Goal: Ask a question

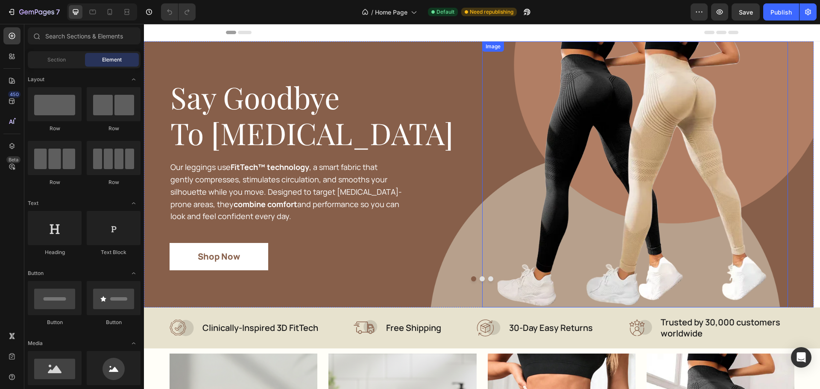
click at [539, 69] on img at bounding box center [635, 174] width 275 height 266
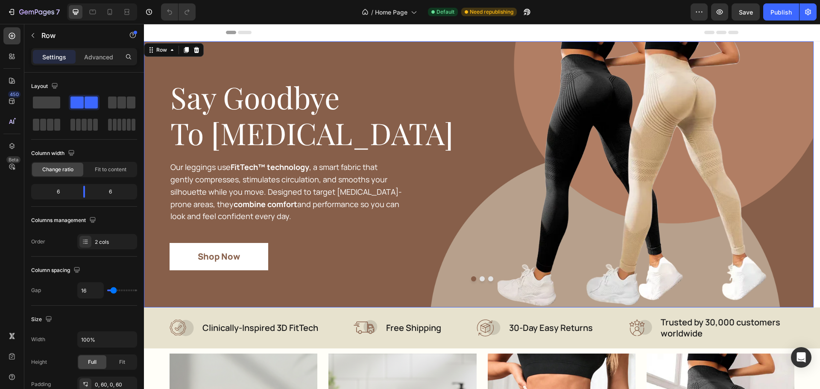
click at [459, 57] on div "Say Goodbye To [MEDICAL_DATA] Heading Our leggings use FitTech ™ technology , a…" at bounding box center [323, 174] width 306 height 266
click at [109, 12] on icon at bounding box center [110, 12] width 9 height 9
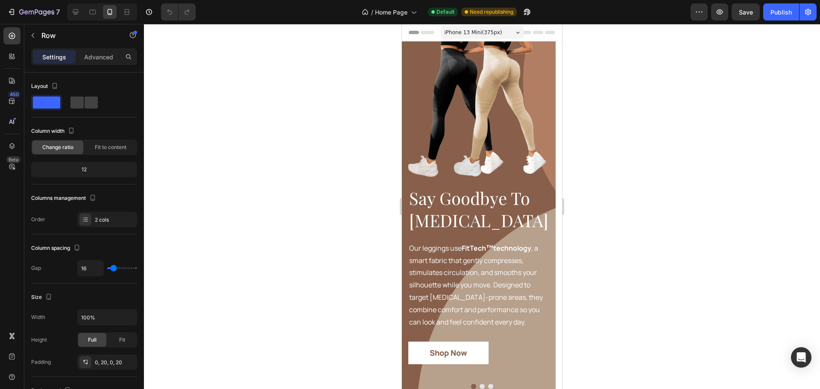
click at [326, 125] on div at bounding box center [482, 206] width 676 height 365
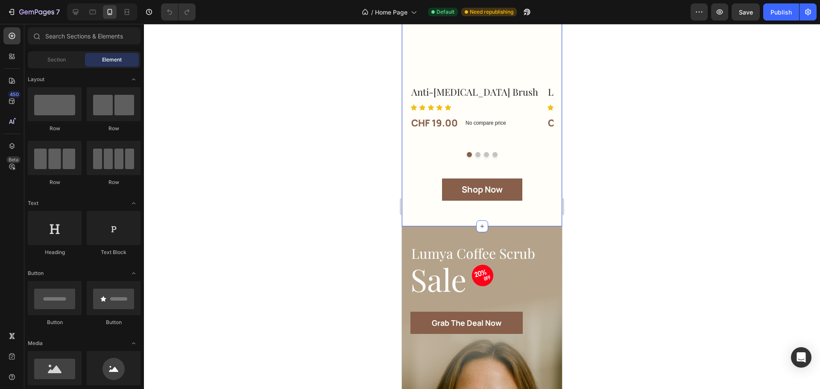
scroll to position [1367, 0]
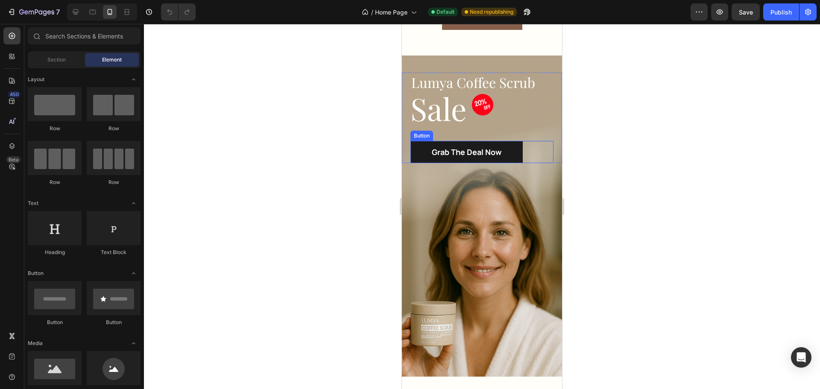
click at [516, 141] on link "Grab The Deal Now" at bounding box center [466, 152] width 112 height 22
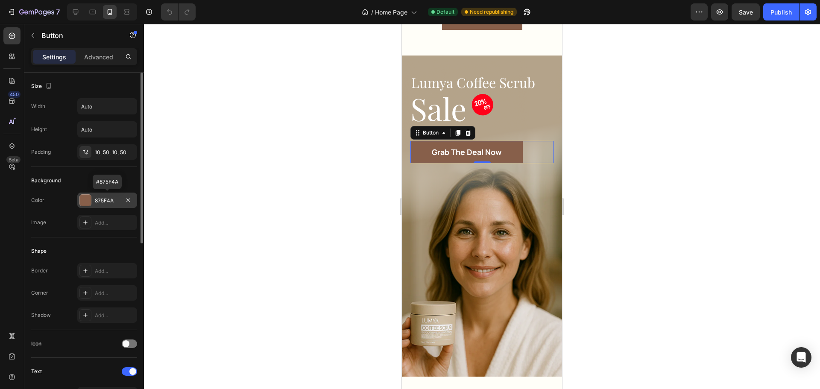
scroll to position [338, 0]
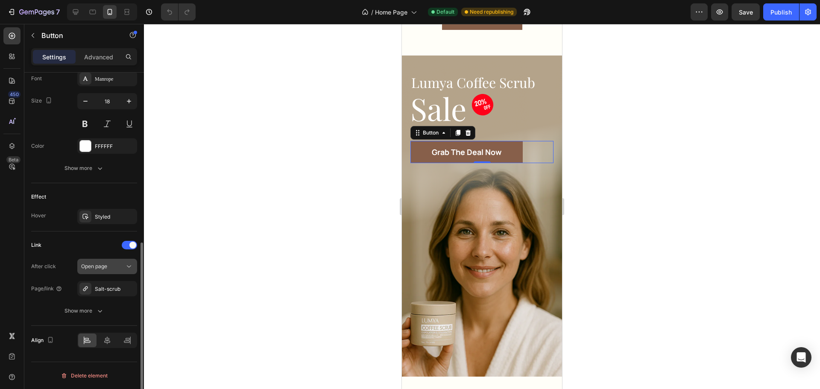
click at [106, 267] on span "Open page" at bounding box center [94, 266] width 26 height 6
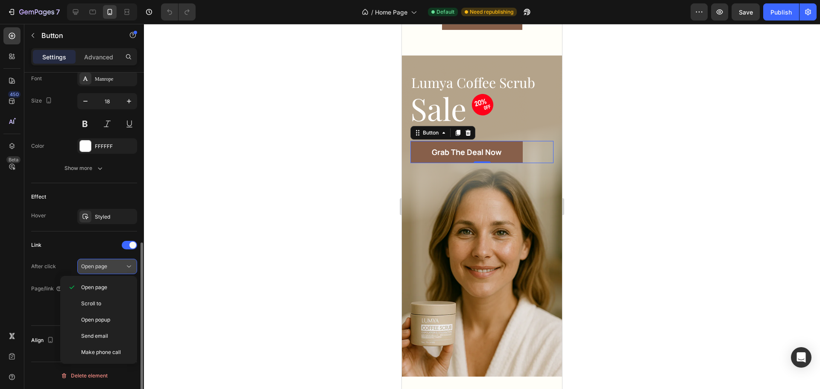
click at [106, 267] on span "Open page" at bounding box center [94, 266] width 26 height 6
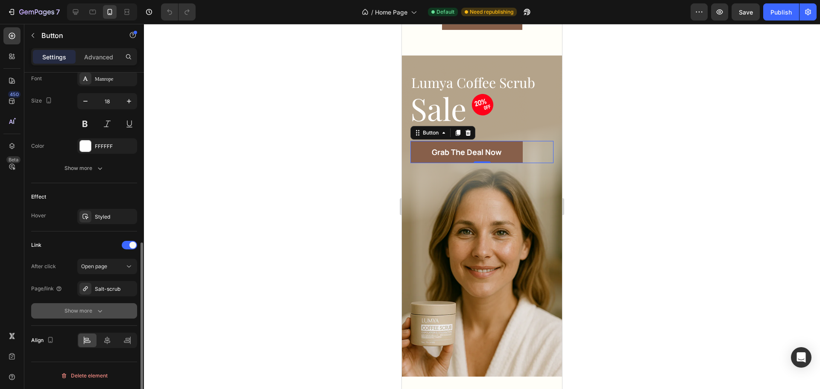
click at [96, 311] on icon "button" at bounding box center [100, 311] width 9 height 9
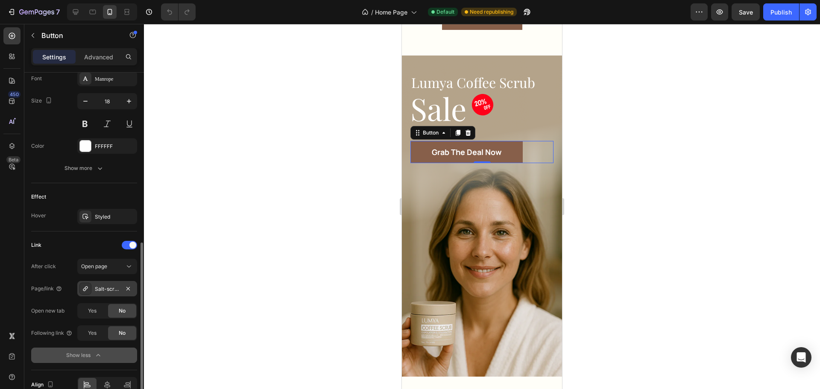
click at [106, 292] on div "Salt-scrub" at bounding box center [107, 289] width 25 height 8
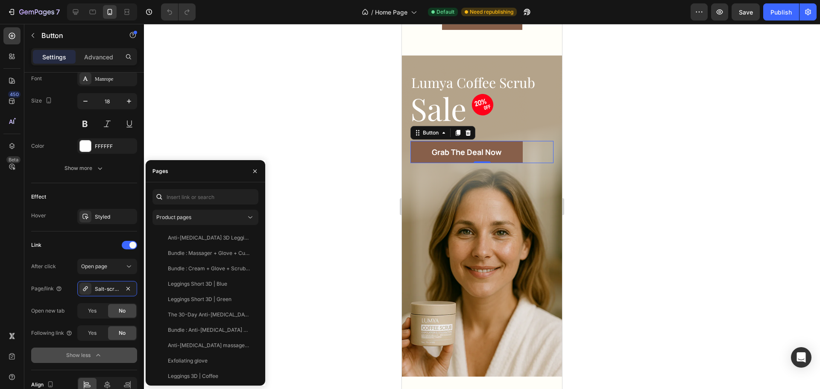
click at [308, 171] on div at bounding box center [482, 206] width 676 height 365
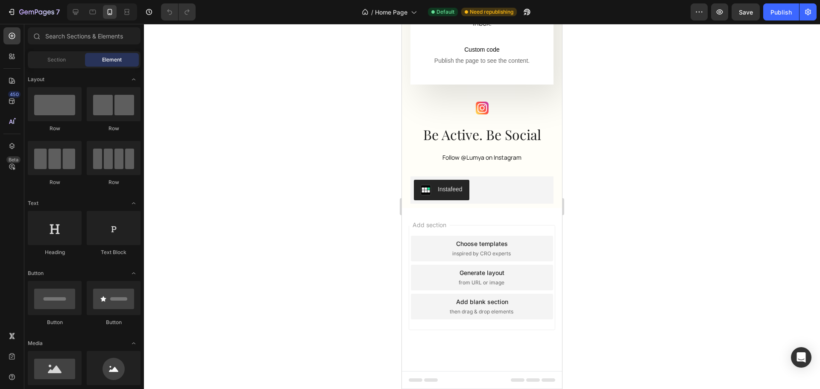
scroll to position [2682, 0]
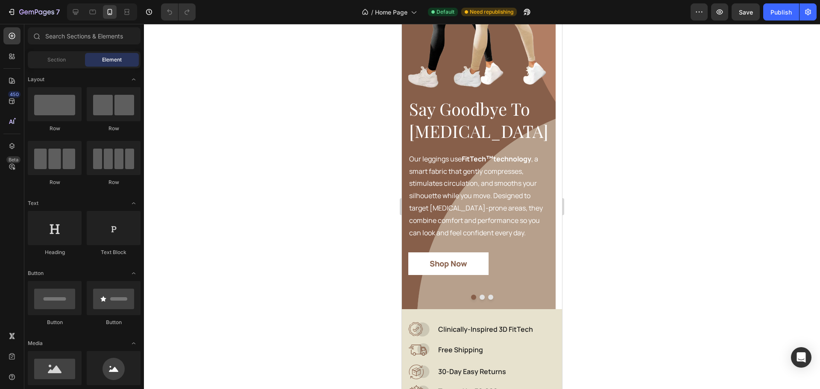
click at [364, 137] on div at bounding box center [482, 206] width 676 height 365
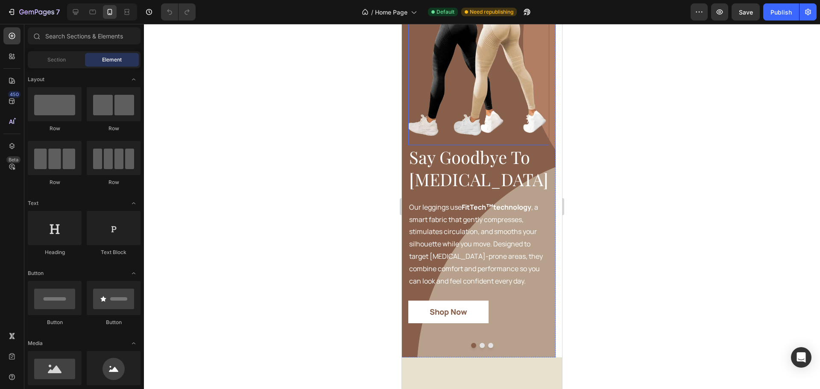
scroll to position [0, 0]
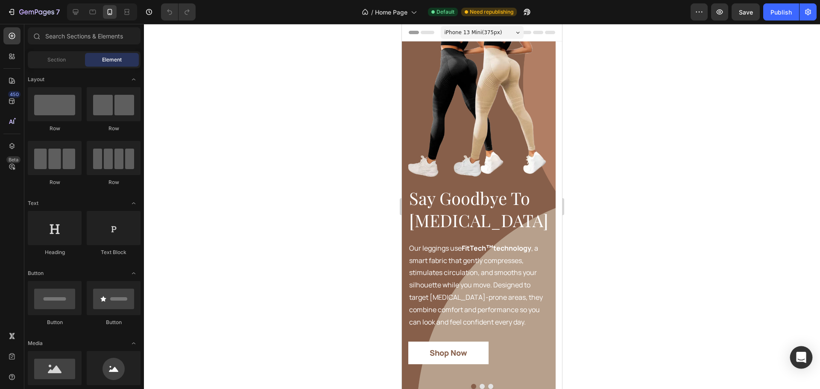
click at [800, 358] on icon "Open Intercom Messenger" at bounding box center [801, 357] width 10 height 11
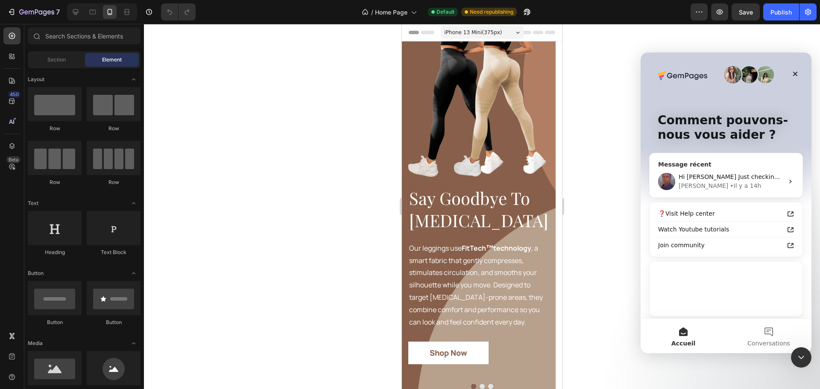
click at [730, 182] on div "[PERSON_NAME] y a 14h" at bounding box center [731, 186] width 105 height 9
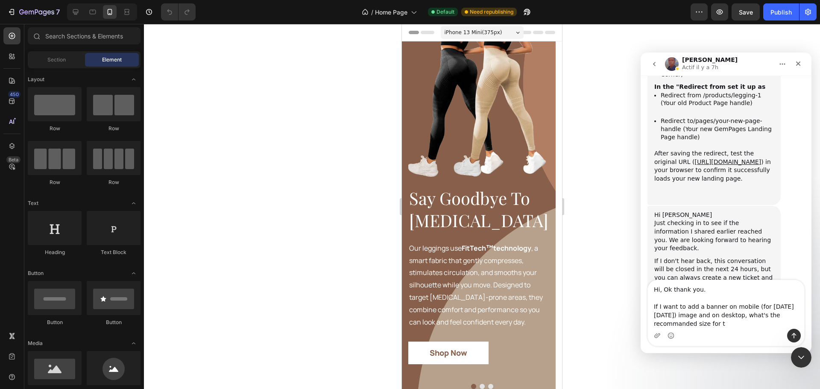
scroll to position [1317, 0]
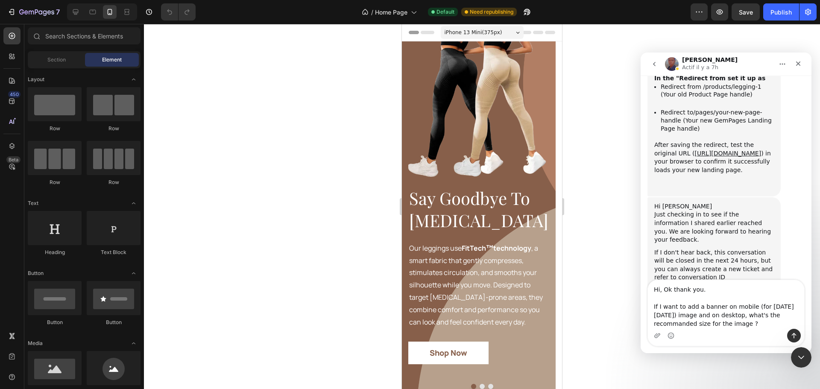
type textarea "Hi, Ok thank you. If I want to add a banner on mobile (for [DATE][DATE]) image …"
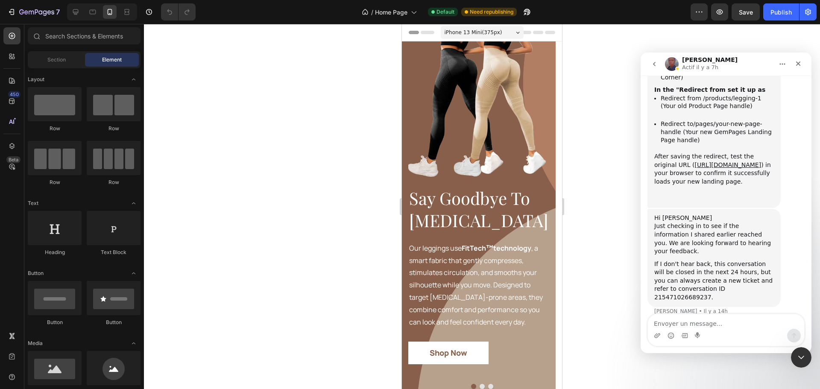
scroll to position [1360, 0]
